Goal: Task Accomplishment & Management: Manage account settings

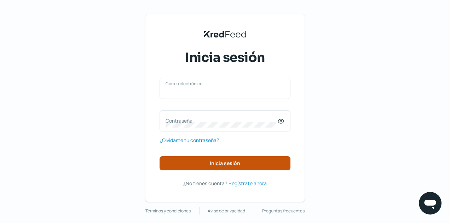
type input "[EMAIL_ADDRESS][DOMAIN_NAME]"
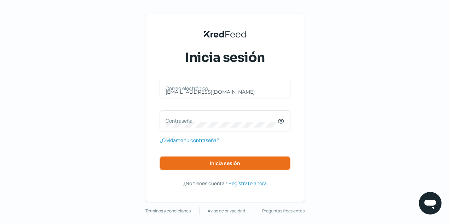
click at [216, 165] on span "Inicia sesión" at bounding box center [225, 163] width 30 height 5
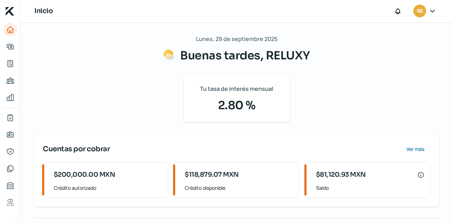
scroll to position [35, 0]
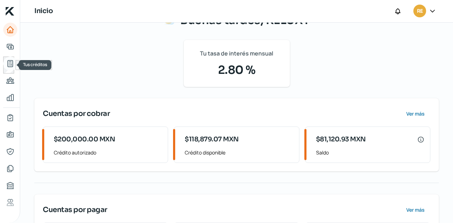
click at [12, 61] on icon "Tus créditos" at bounding box center [10, 63] width 8 height 8
